Goal: Transaction & Acquisition: Download file/media

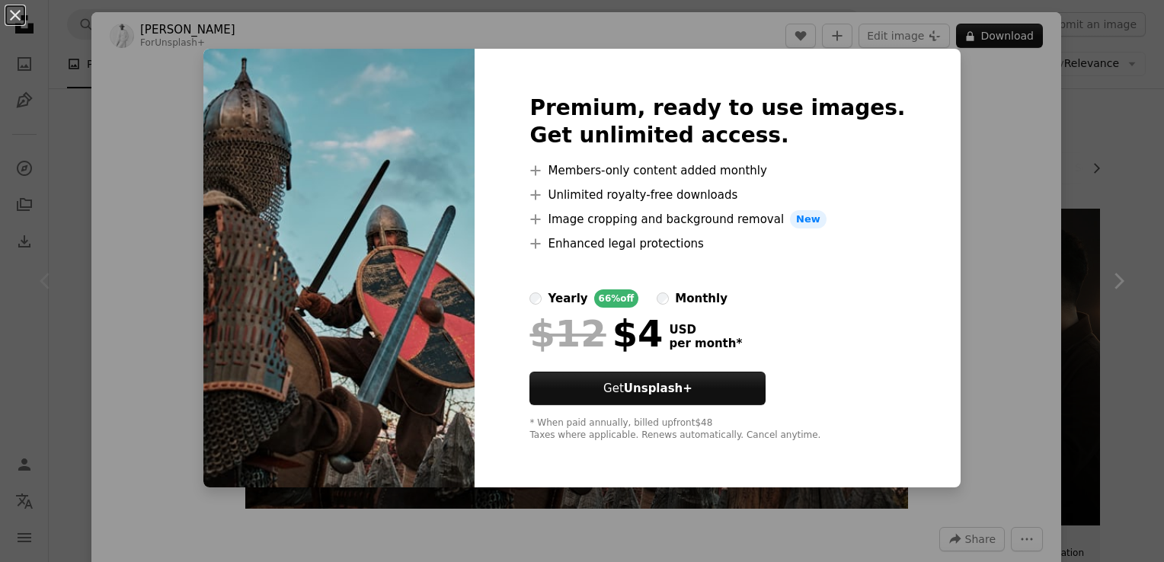
click at [957, 181] on div "An X shape Premium, ready to use images. Get unlimited access. A plus sign Memb…" at bounding box center [582, 281] width 1164 height 562
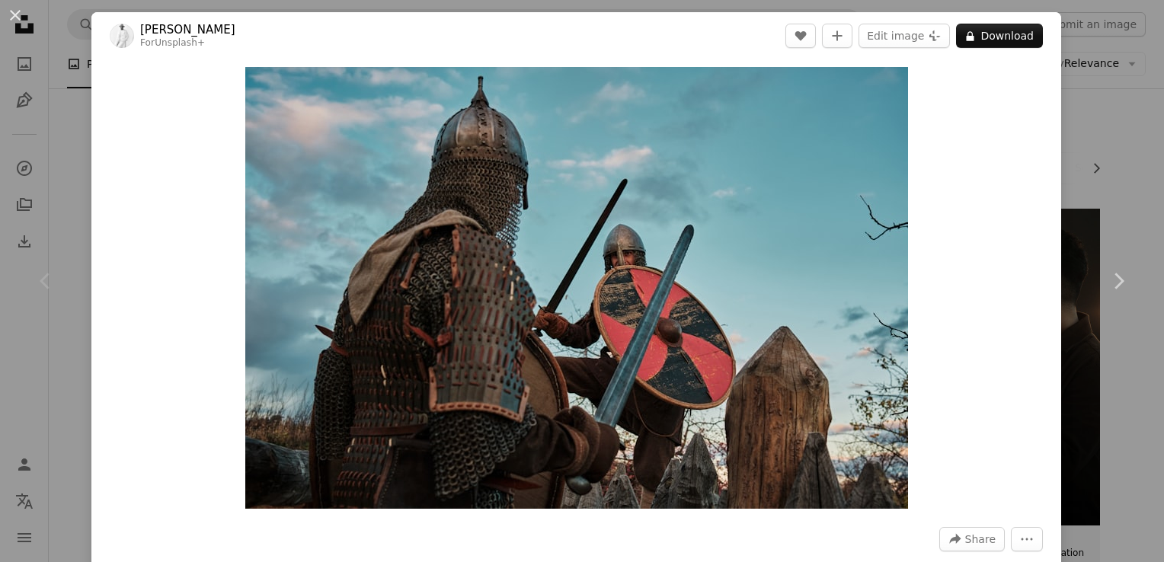
click at [79, 386] on div "An X shape Chevron left Chevron right [PERSON_NAME] For Unsplash+ A heart A plu…" at bounding box center [582, 281] width 1164 height 562
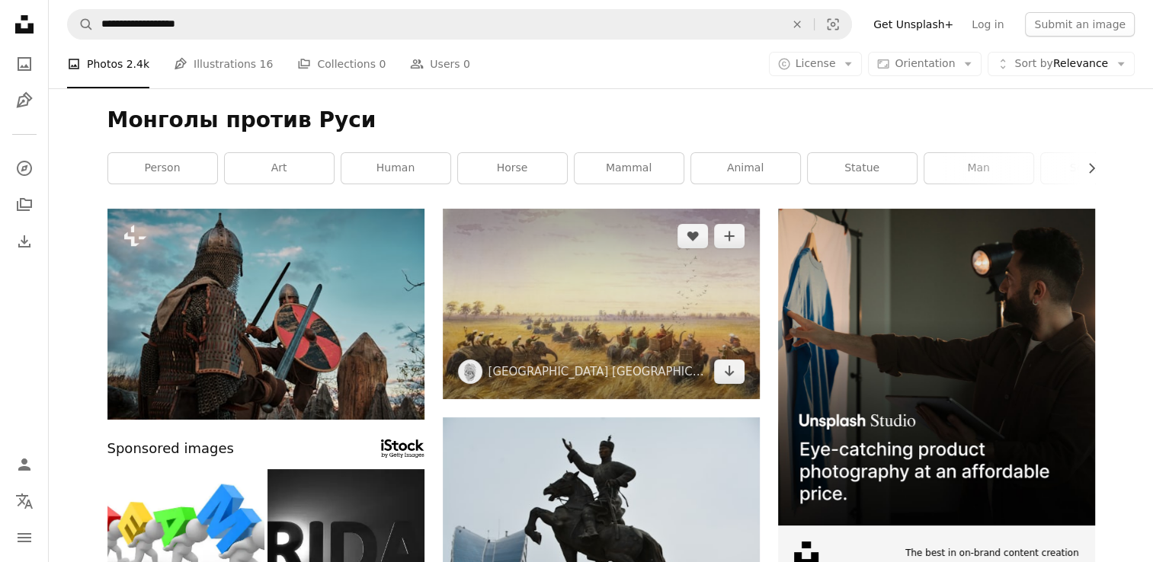
click at [546, 309] on img at bounding box center [601, 304] width 317 height 190
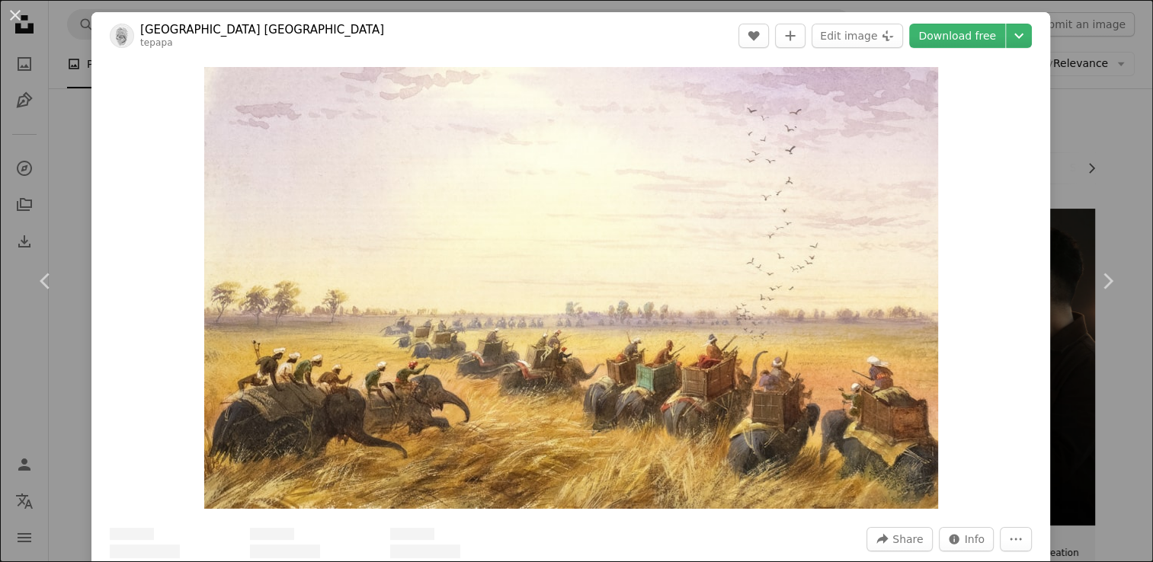
click at [546, 309] on img "Zoom in on this image" at bounding box center [571, 288] width 734 height 442
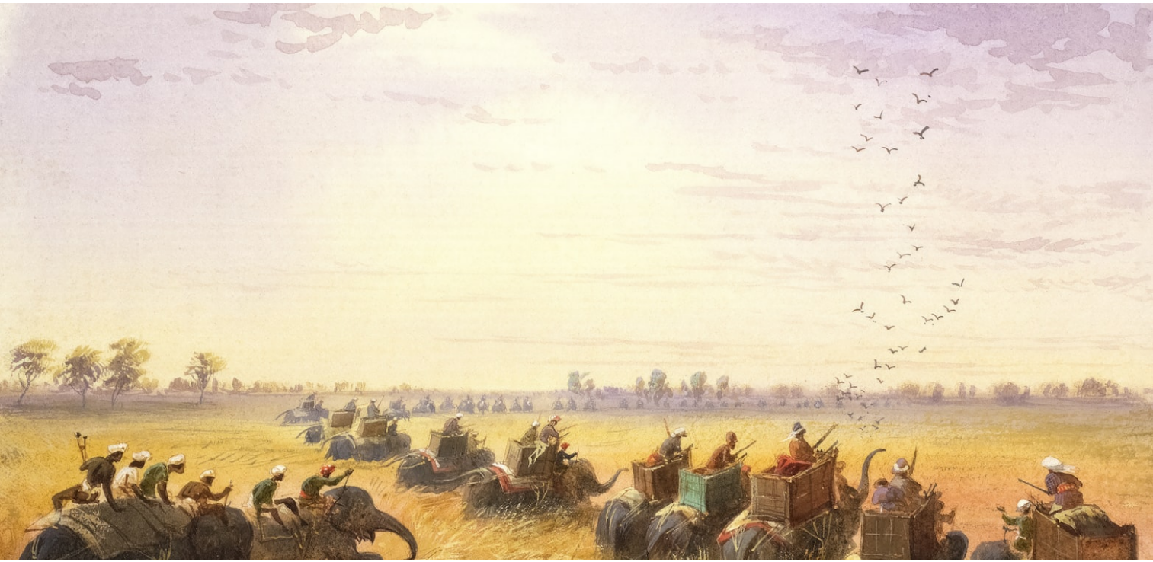
scroll to position [62, 0]
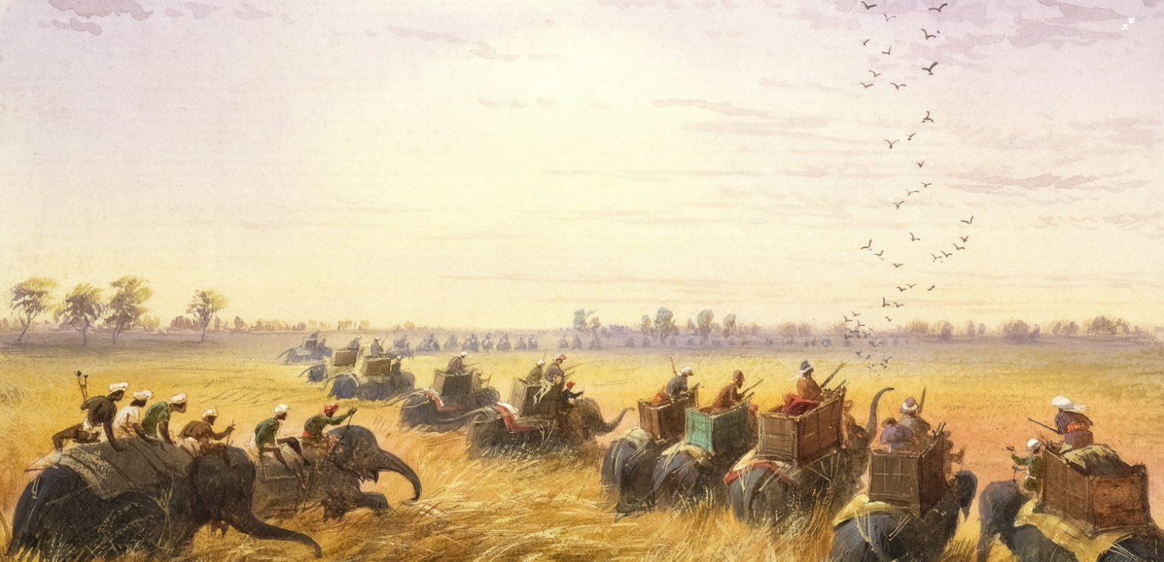
click at [1111, 24] on img "Zoom out on this image" at bounding box center [582, 288] width 1166 height 702
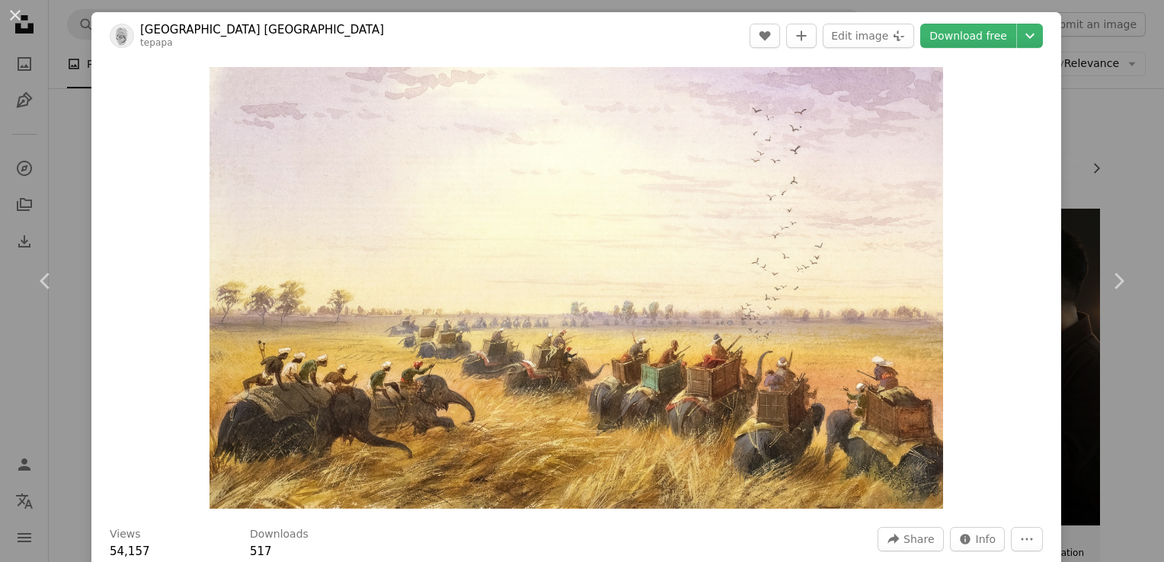
drag, startPoint x: 942, startPoint y: 395, endPoint x: 968, endPoint y: 321, distance: 79.3
click at [954, 343] on div "Zoom in" at bounding box center [576, 287] width 970 height 457
drag, startPoint x: 1042, startPoint y: 68, endPoint x: 1064, endPoint y: 138, distance: 73.3
click at [1064, 138] on div "An X shape Chevron left Chevron right Museum of [GEOGRAPHIC_DATA] Te Papa Tonga…" at bounding box center [582, 281] width 1164 height 562
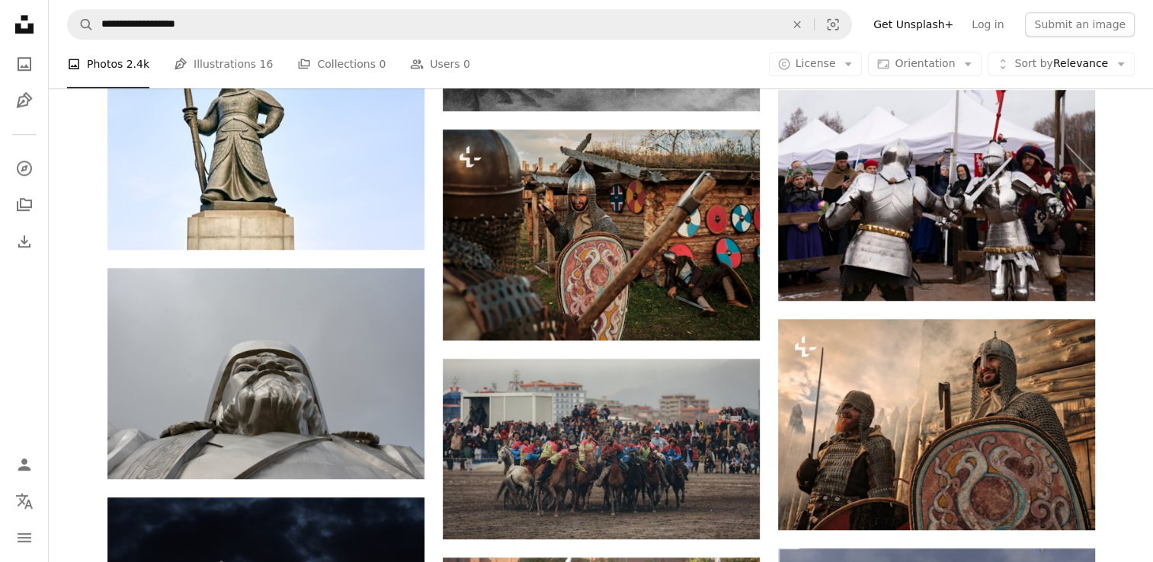
scroll to position [1240, 0]
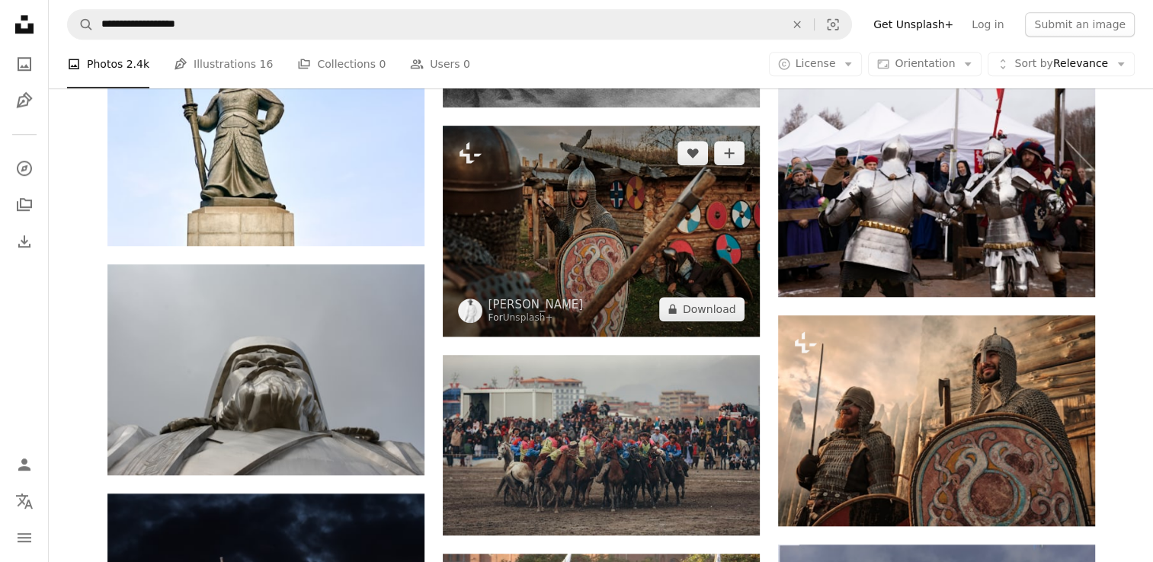
click at [702, 269] on img at bounding box center [601, 231] width 317 height 211
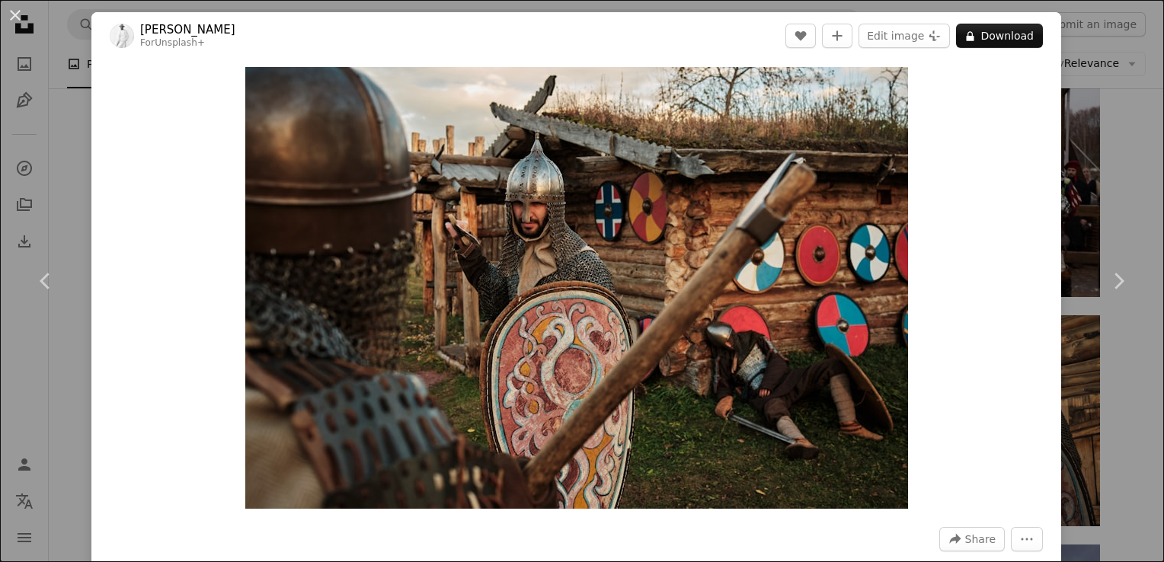
click at [1073, 107] on div "An X shape Chevron left Chevron right [PERSON_NAME] For Unsplash+ A heart A plu…" at bounding box center [582, 281] width 1164 height 562
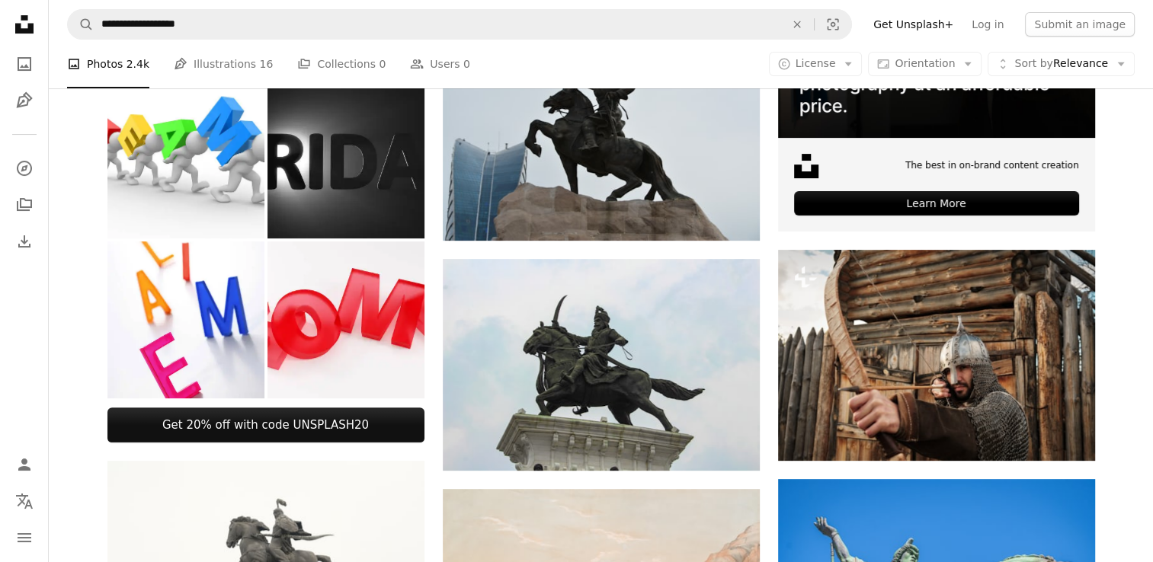
scroll to position [911, 0]
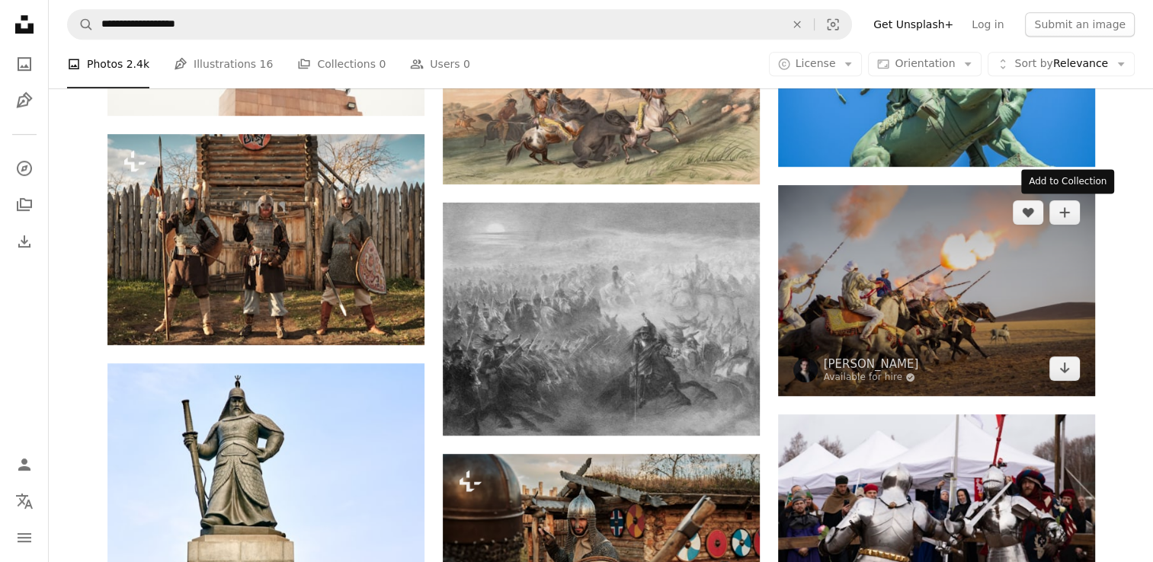
click at [1076, 170] on div "Add to Collection" at bounding box center [1067, 181] width 93 height 24
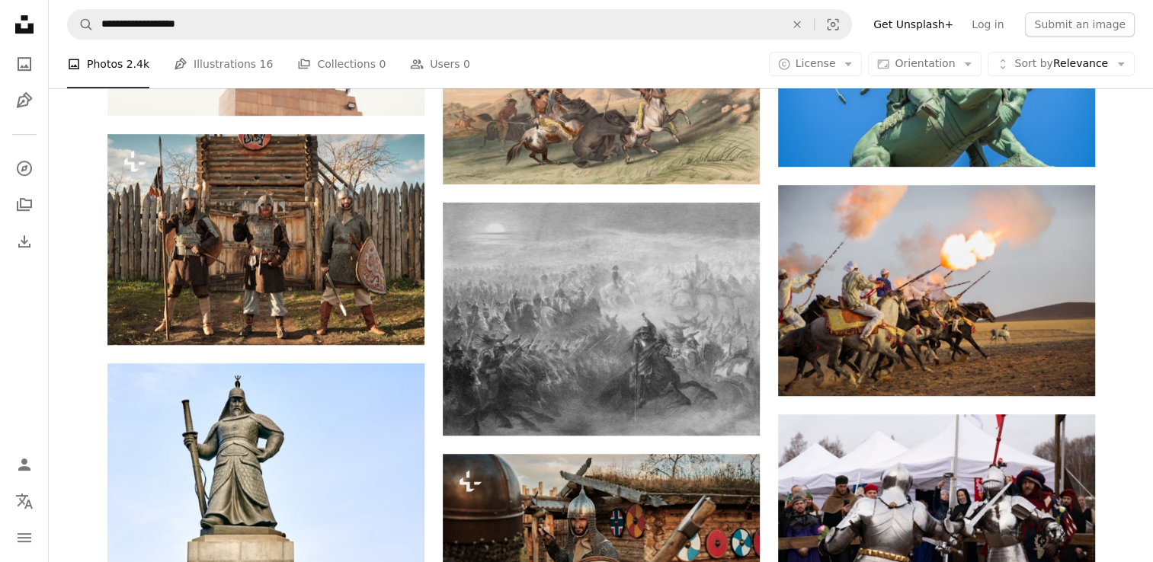
drag, startPoint x: 1152, startPoint y: 230, endPoint x: 1148, endPoint y: 201, distance: 29.2
click at [1148, 201] on div "Plus sign for Unsplash+ A heart A plus sign [PERSON_NAME] For Unsplash+ A lock …" at bounding box center [601, 322] width 1104 height 2051
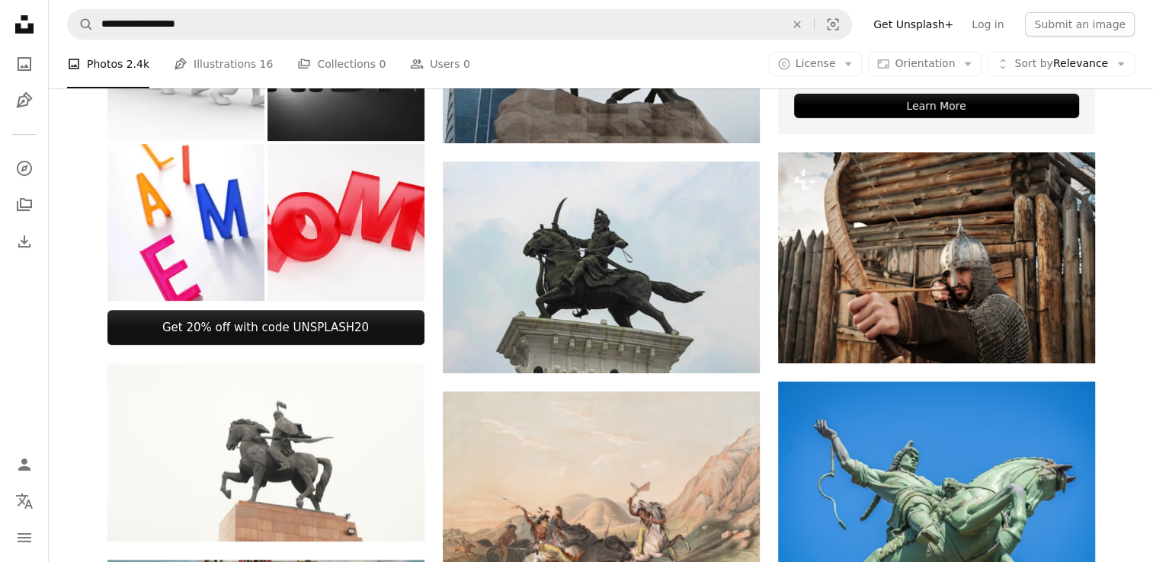
scroll to position [461, 0]
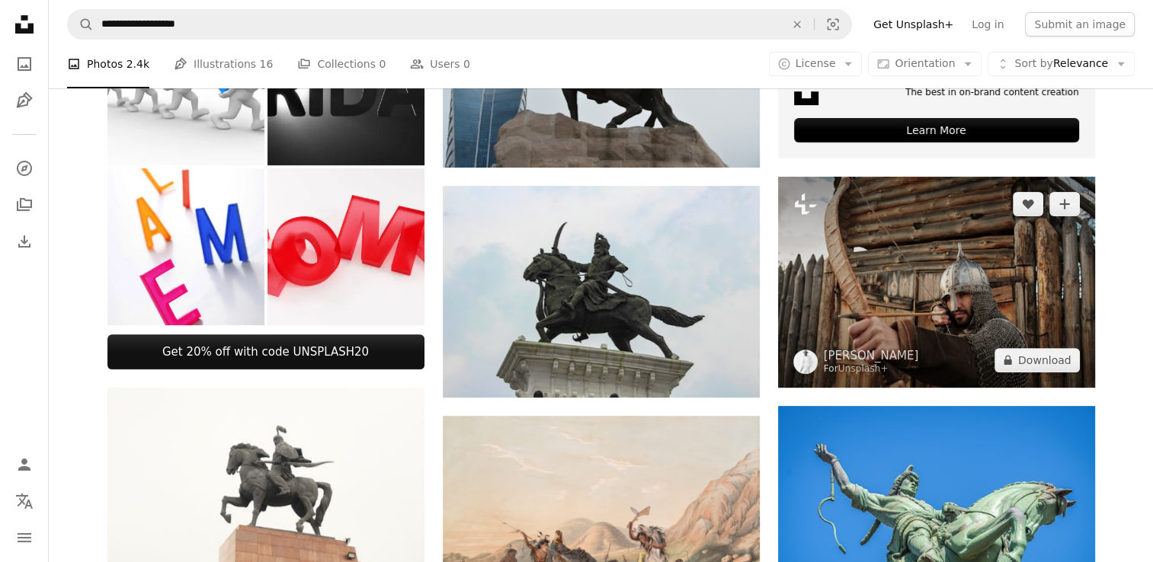
click at [995, 264] on img at bounding box center [936, 282] width 317 height 211
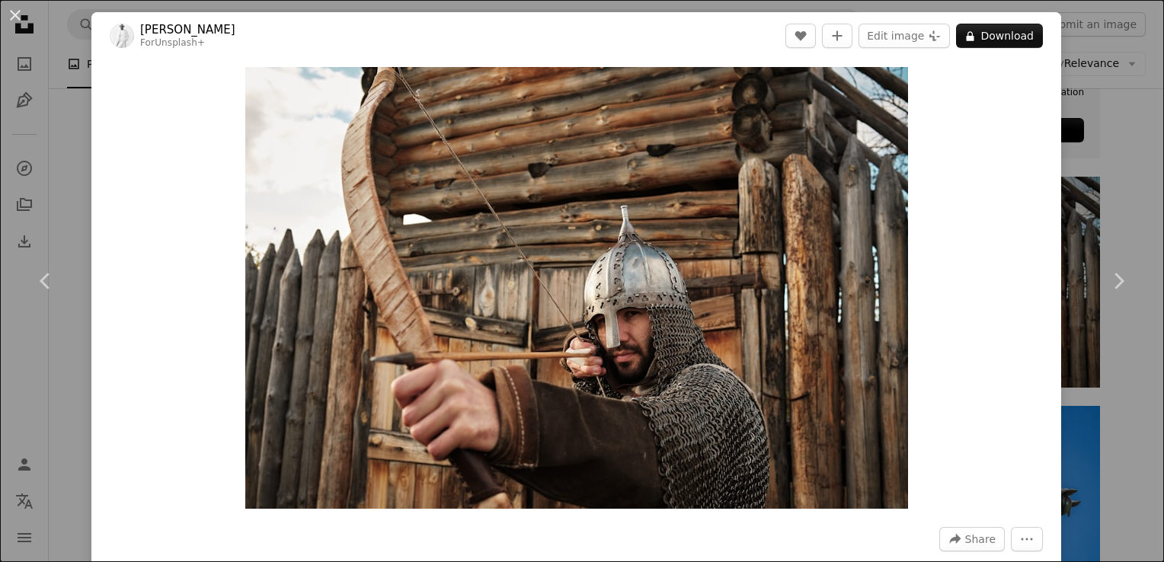
click at [1103, 78] on div "An X shape Chevron left Chevron right [PERSON_NAME] For Unsplash+ A heart A plu…" at bounding box center [582, 281] width 1164 height 562
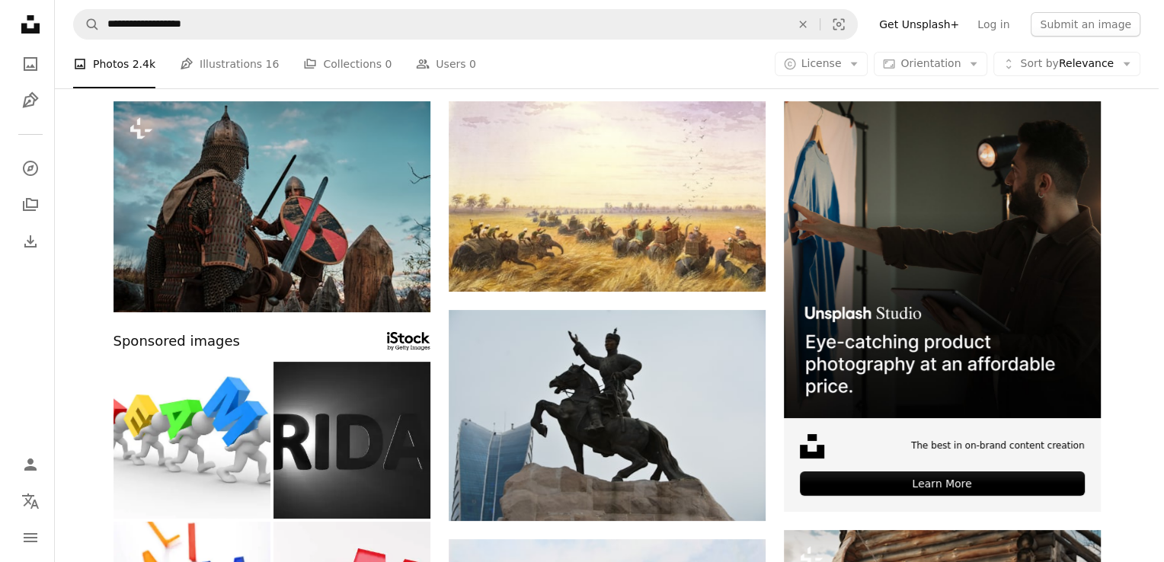
scroll to position [66, 0]
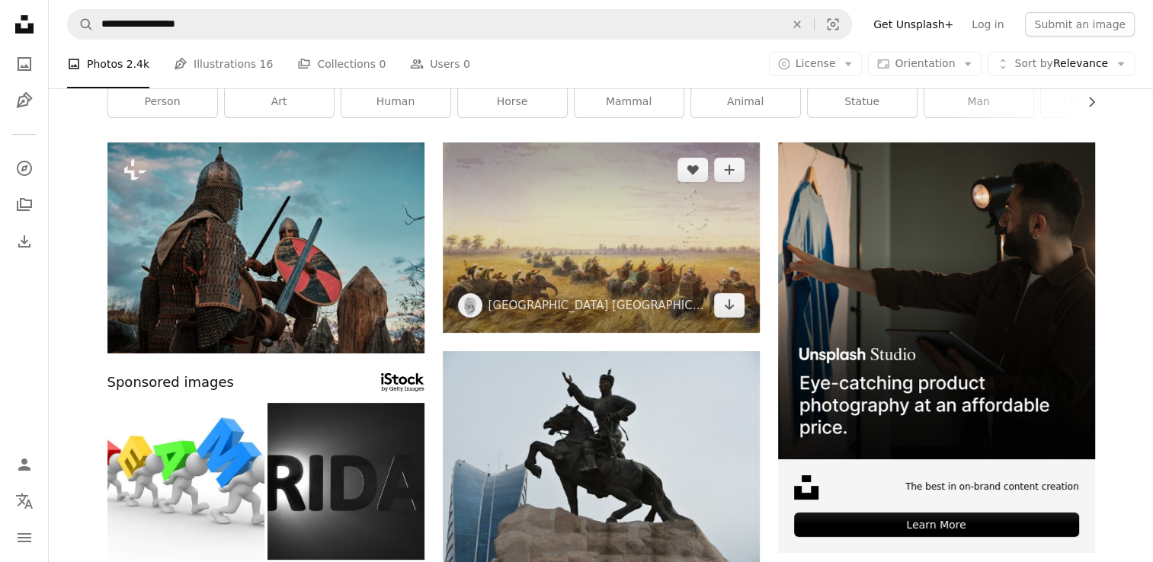
click at [679, 248] on img at bounding box center [601, 237] width 317 height 190
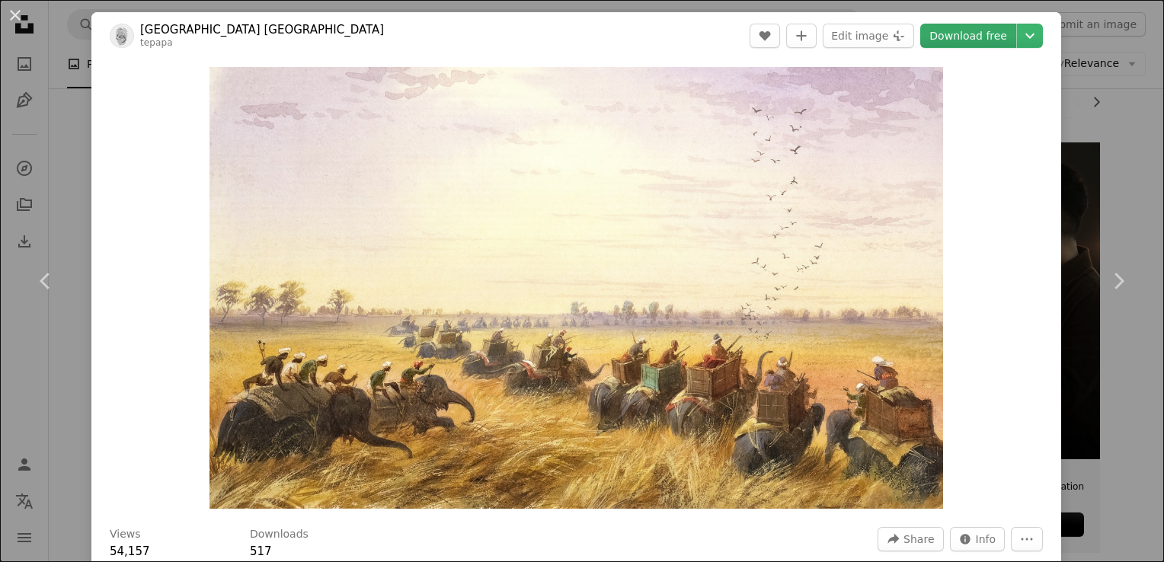
click at [958, 28] on link "Download free" at bounding box center [968, 36] width 96 height 24
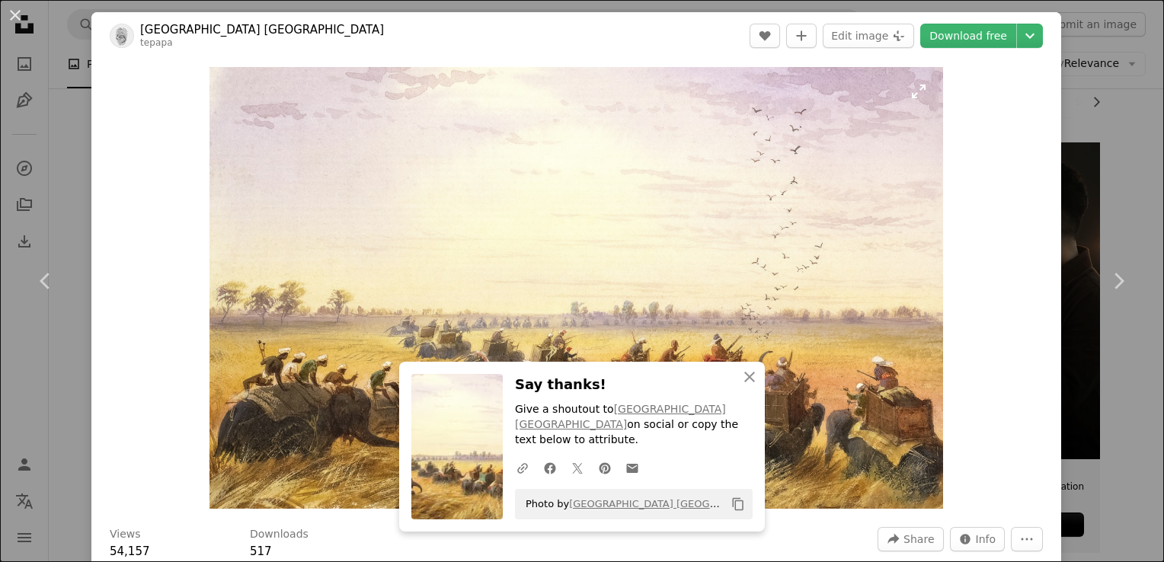
click at [897, 271] on img "Zoom in on this image" at bounding box center [577, 288] width 734 height 442
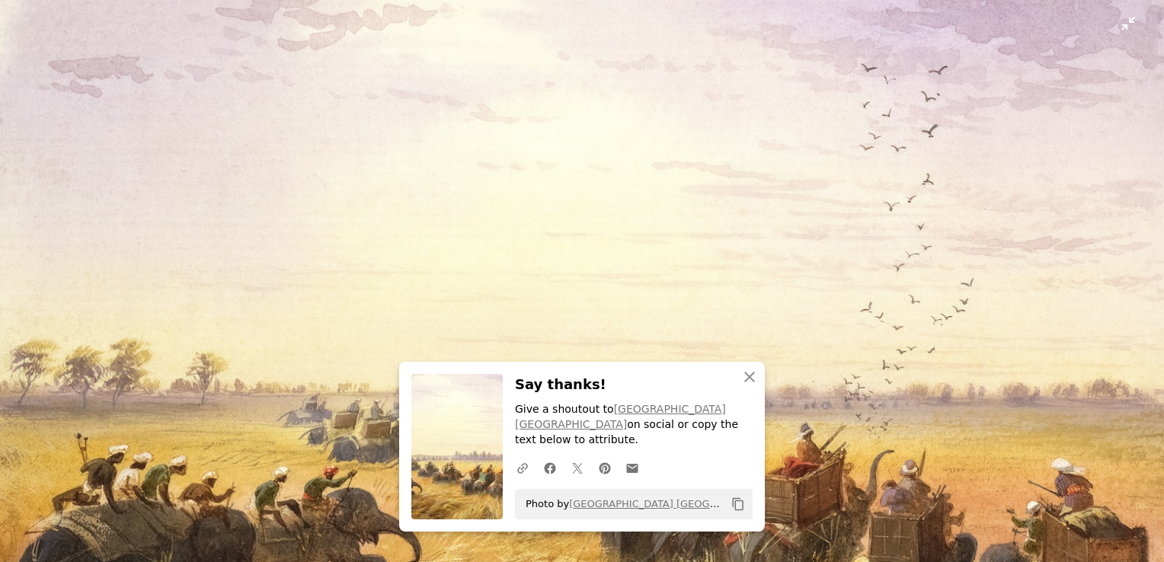
scroll to position [63, 0]
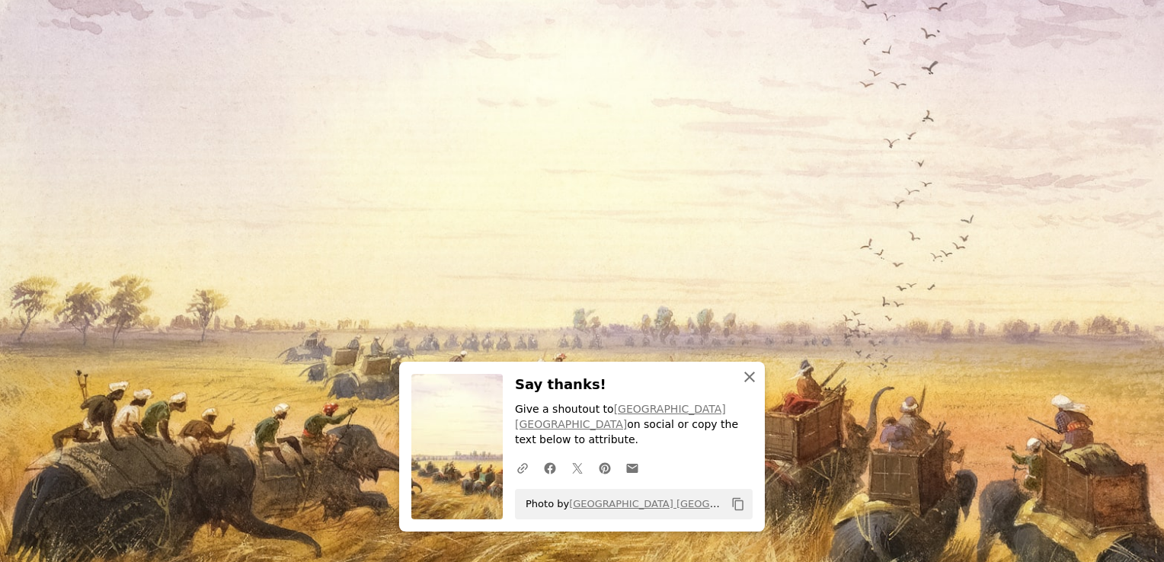
click at [746, 380] on icon "button" at bounding box center [749, 377] width 11 height 11
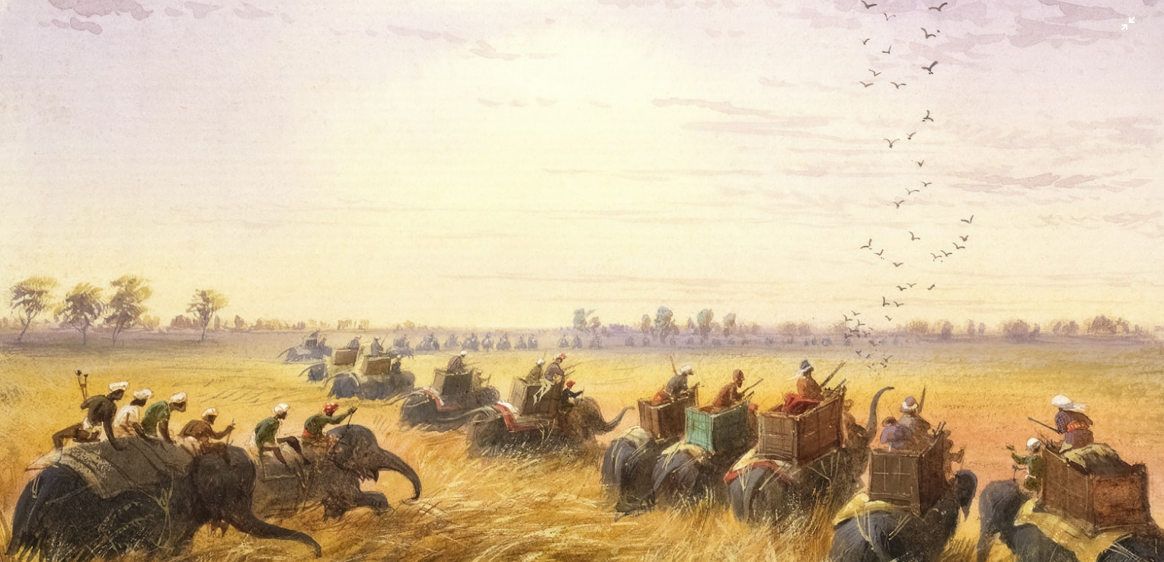
scroll to position [33, 0]
